Goal: Task Accomplishment & Management: Complete application form

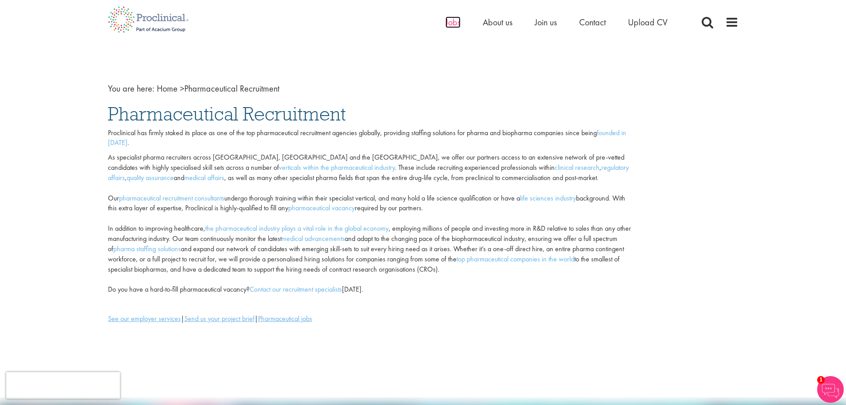
click at [447, 21] on span "Jobs" at bounding box center [453, 22] width 15 height 12
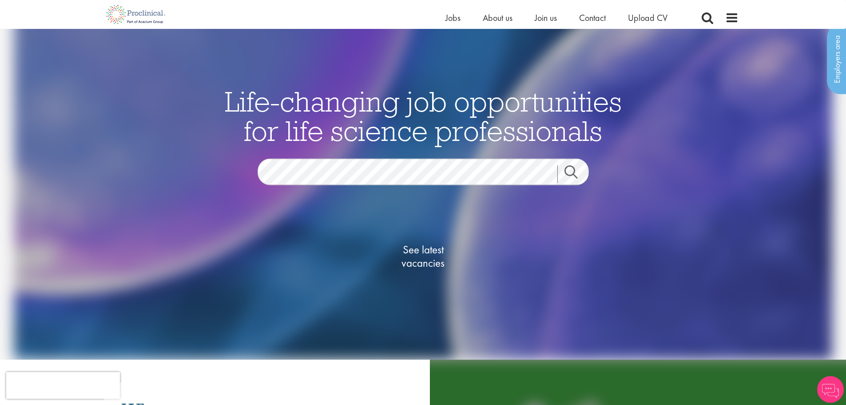
scroll to position [30, 0]
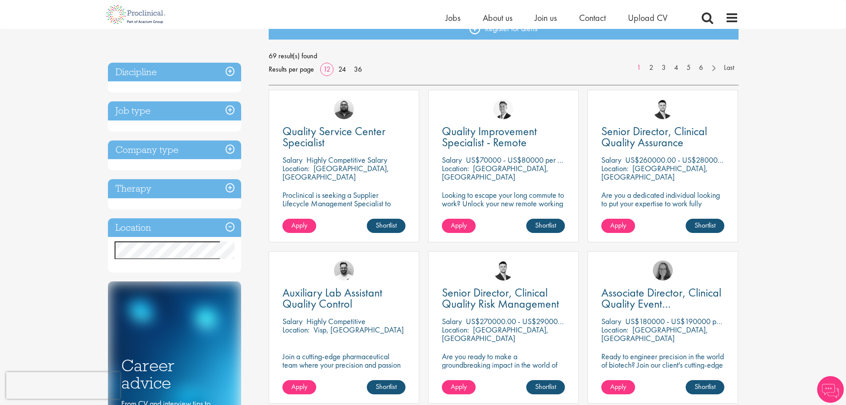
scroll to position [112, 0]
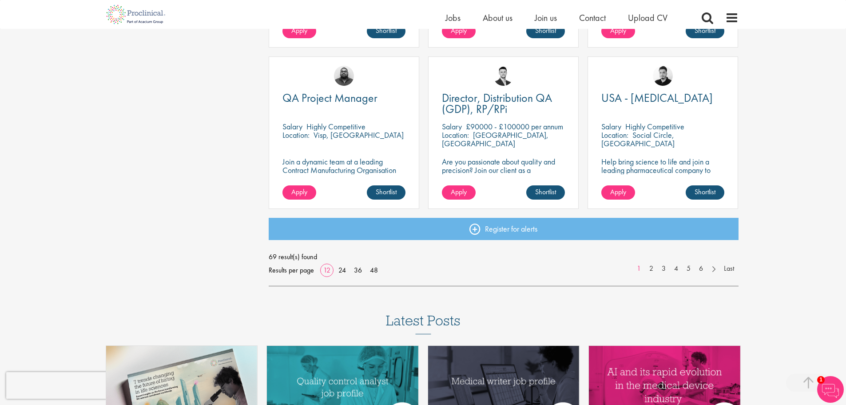
scroll to position [628, 0]
click at [376, 271] on link "48" at bounding box center [374, 269] width 14 height 9
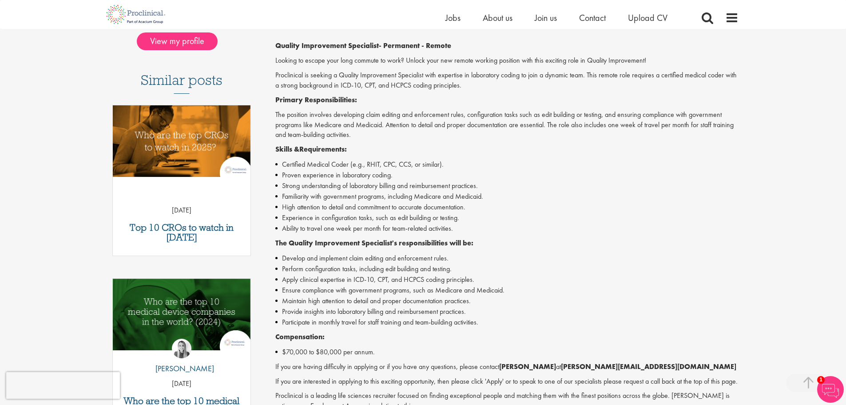
scroll to position [219, 0]
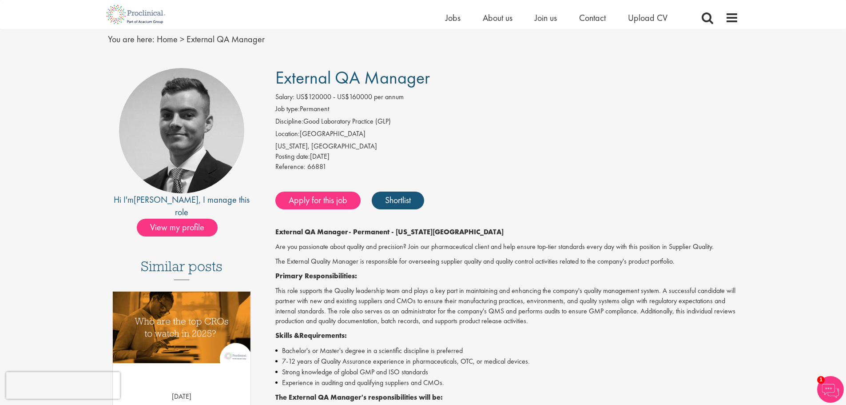
scroll to position [31, 0]
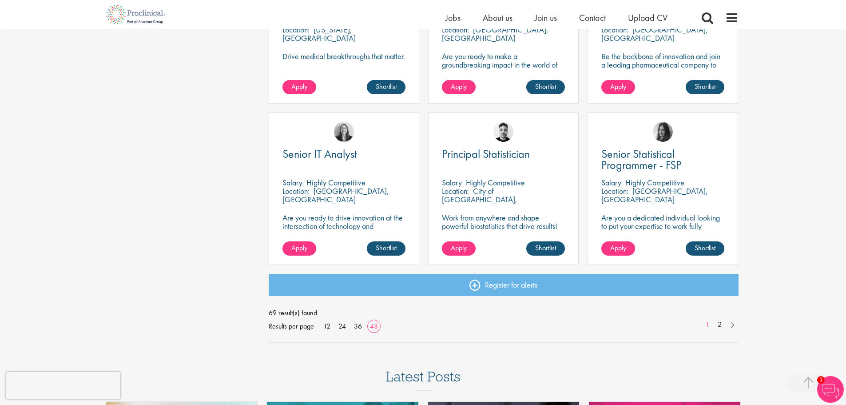
scroll to position [2508, 0]
click at [721, 322] on link "2" at bounding box center [720, 324] width 13 height 10
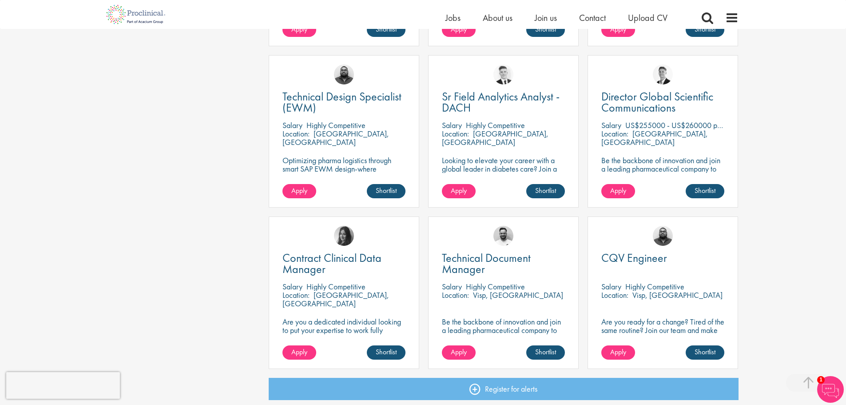
scroll to position [953, 0]
